Goal: Check status: Check status

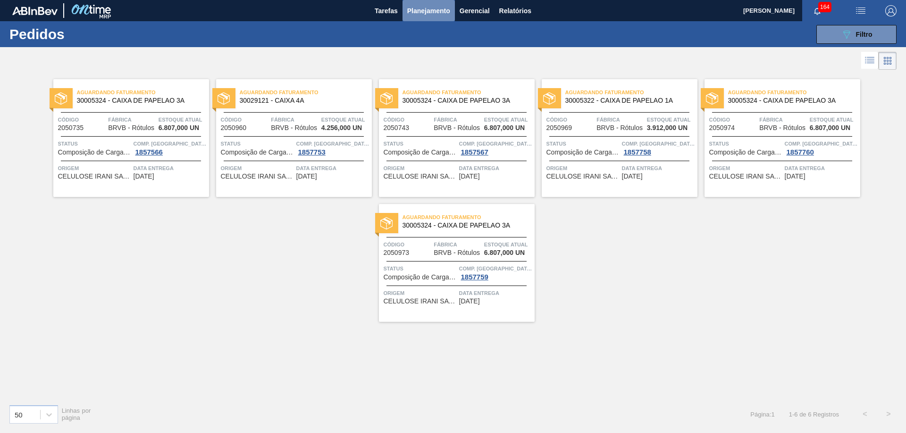
click at [429, 9] on span "Planejamento" at bounding box center [428, 10] width 43 height 11
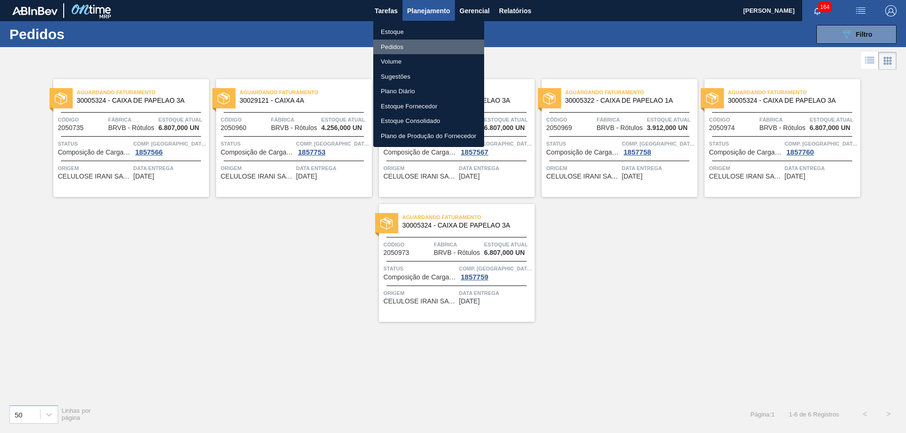
click at [389, 47] on li "Pedidos" at bounding box center [428, 47] width 111 height 15
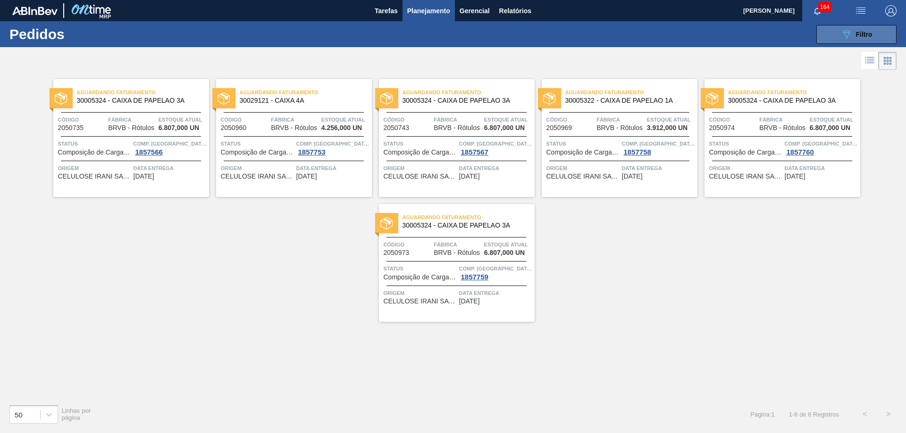
click at [857, 31] on span "Filtro" at bounding box center [864, 35] width 17 height 8
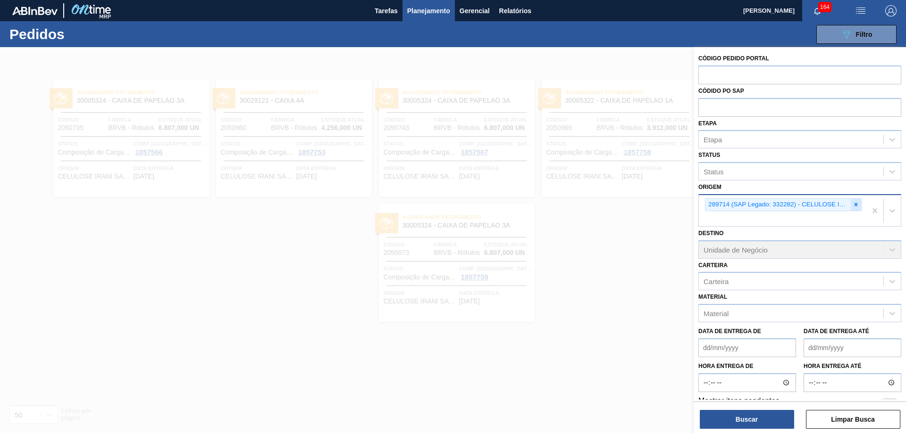
click at [855, 207] on icon at bounding box center [855, 204] width 7 height 7
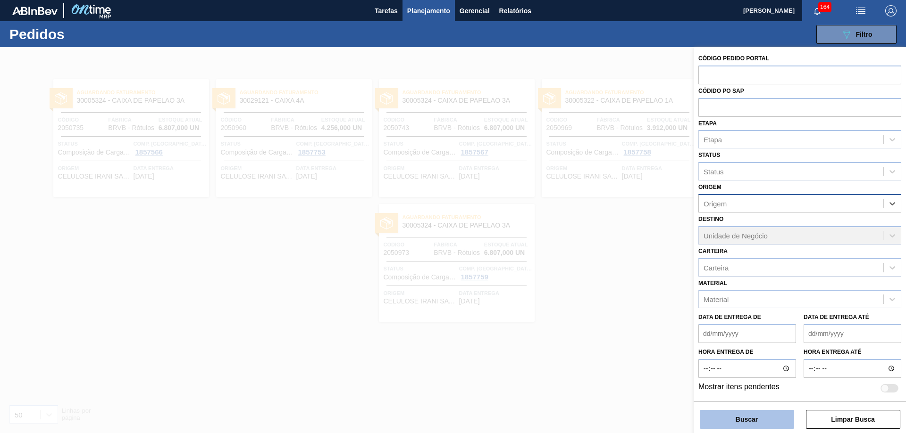
click at [773, 425] on button "Buscar" at bounding box center [746, 419] width 94 height 19
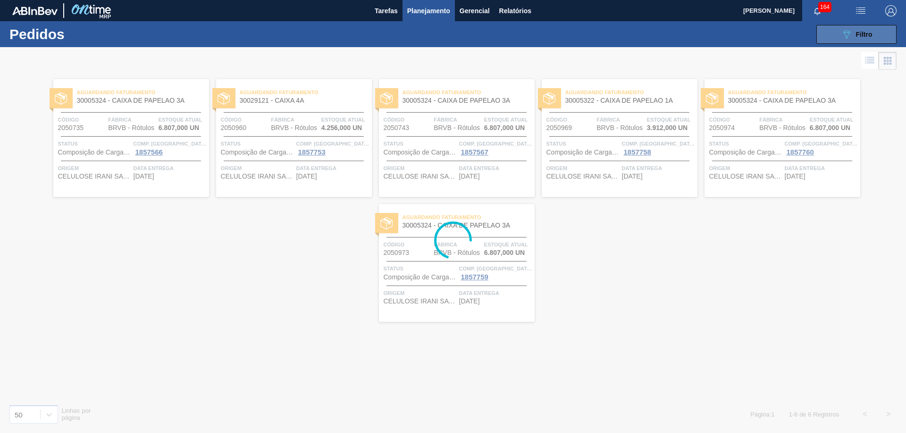
click at [856, 34] on span "Filtro" at bounding box center [864, 35] width 17 height 8
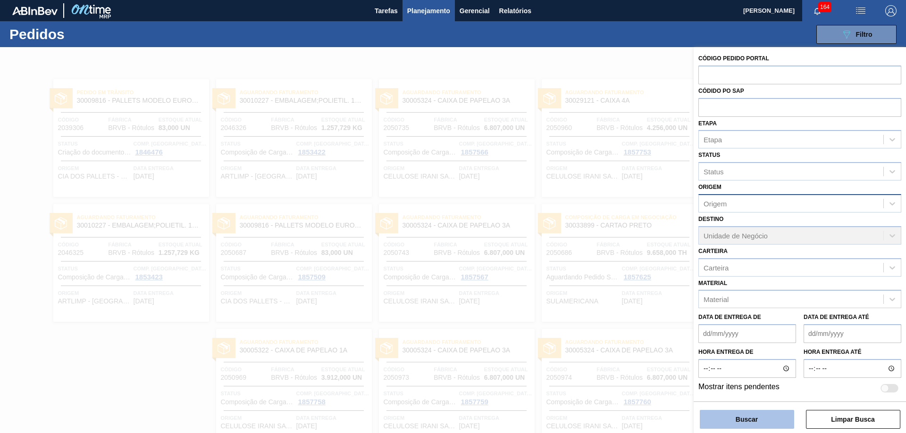
click at [750, 423] on button "Buscar" at bounding box center [746, 419] width 94 height 19
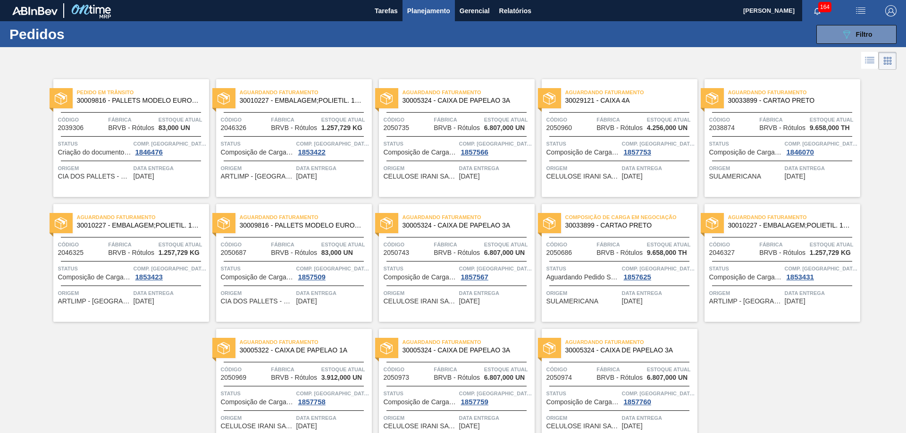
click at [768, 125] on span "BRVB - Rótulos" at bounding box center [782, 128] width 46 height 7
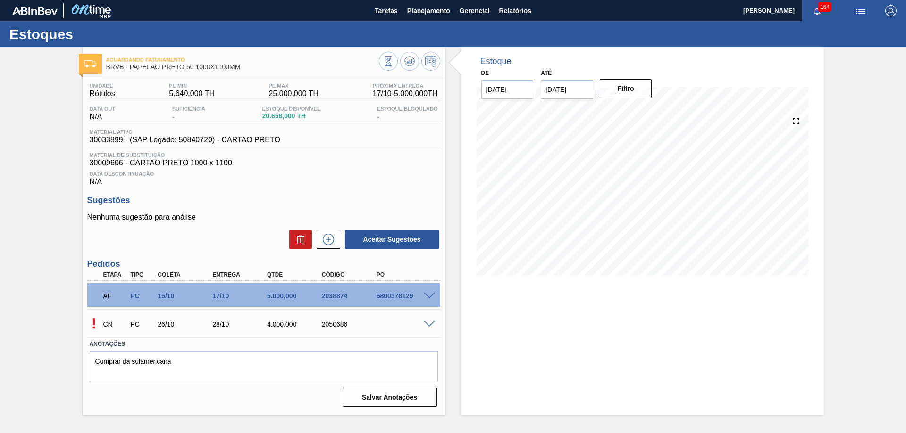
drag, startPoint x: 99, startPoint y: 322, endPoint x: 92, endPoint y: 324, distance: 7.5
click at [92, 324] on div "! CN PC 26/10 28/10 4.000,000 2050686" at bounding box center [263, 324] width 353 height 24
click at [431, 327] on span at bounding box center [429, 324] width 11 height 7
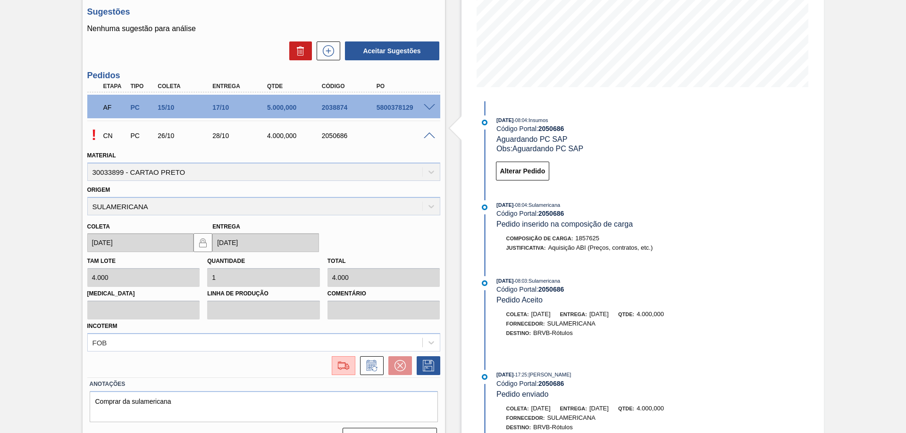
scroll to position [210, 0]
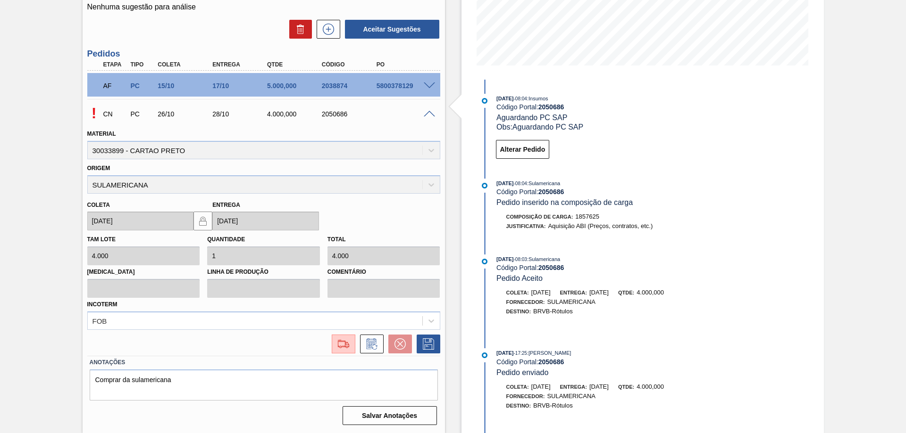
click at [40, 38] on div "Aguardando Faturamento BRVB - PAPELÃO PRETO 50 1000X1100MM Unidade Rótulos PE M…" at bounding box center [453, 135] width 906 height 597
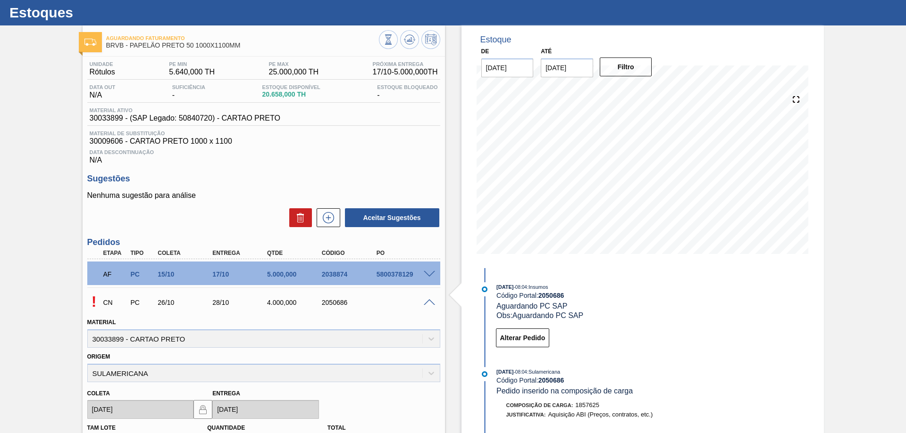
scroll to position [0, 0]
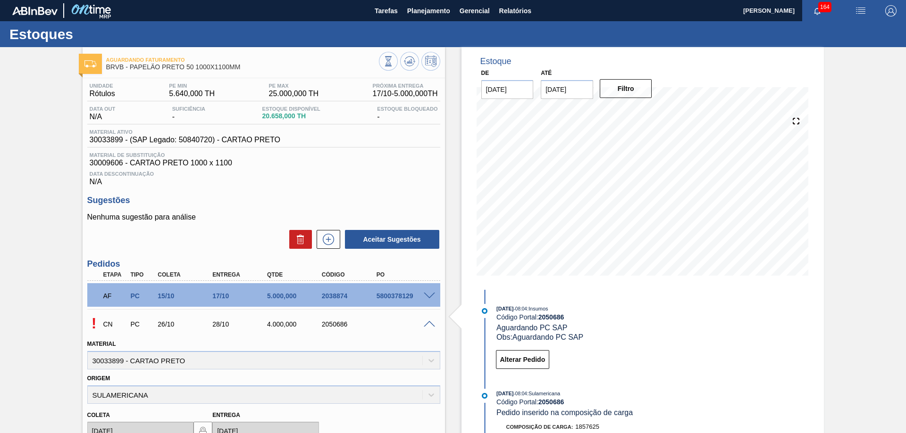
click at [352, 189] on div "Unidade Rótulos PE MIN 5.640,000 TH PE MAX 25.000,000 TH Próxima Entrega 17/10 …" at bounding box center [264, 358] width 362 height 561
click at [773, 324] on div "Estoque De [DATE] Até [DATE] Filtro 10/10 Projeção de Estoque 19,601.65 [DOMAIN…" at bounding box center [642, 345] width 362 height 597
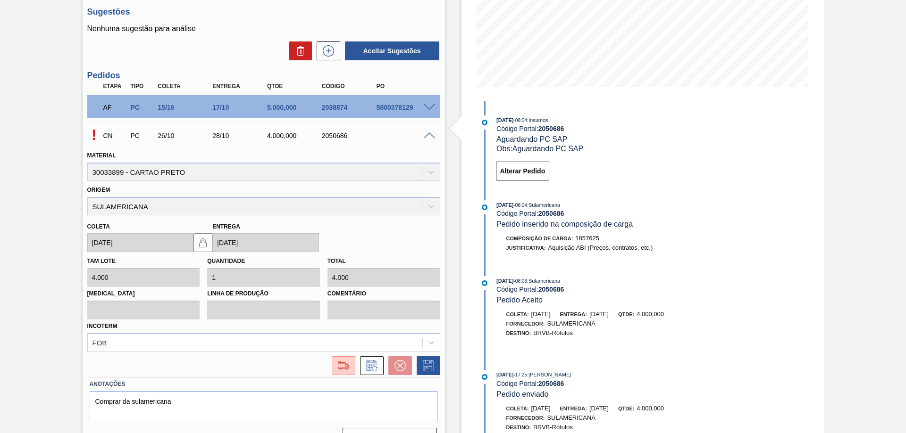
scroll to position [94, 0]
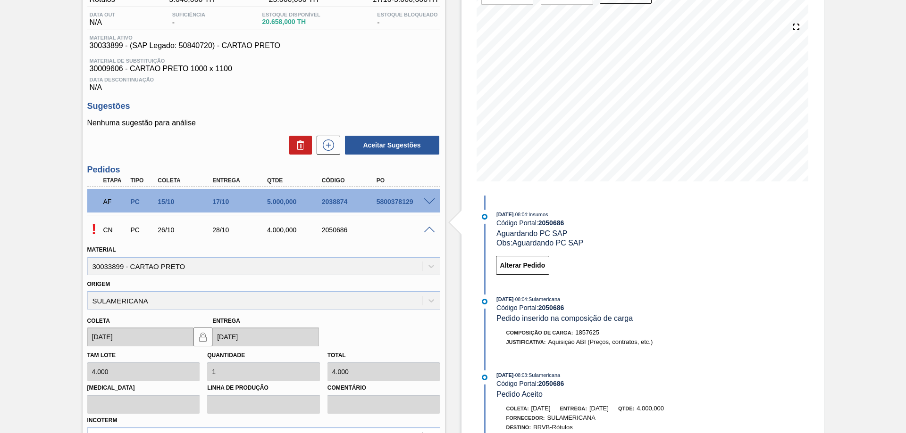
click at [808, 66] on div "24/10 Projeção de Estoque 17,369.204 [DOMAIN_NAME] 0 Política Objetiva 15,320 P…" at bounding box center [643, 101] width 340 height 189
click at [787, 228] on div "Estoque De [DATE] Até [DATE] Filtro 24/10 Projeção de Estoque 17,369.204 [DOMAI…" at bounding box center [642, 251] width 362 height 597
drag, startPoint x: 783, startPoint y: 258, endPoint x: 781, endPoint y: 265, distance: 7.9
click at [781, 265] on div "Estoque De [DATE] Até [DATE] Filtro 24/10 Projeção de Estoque 17,369.204 [DOMAI…" at bounding box center [642, 251] width 362 height 597
